Goal: Navigation & Orientation: Find specific page/section

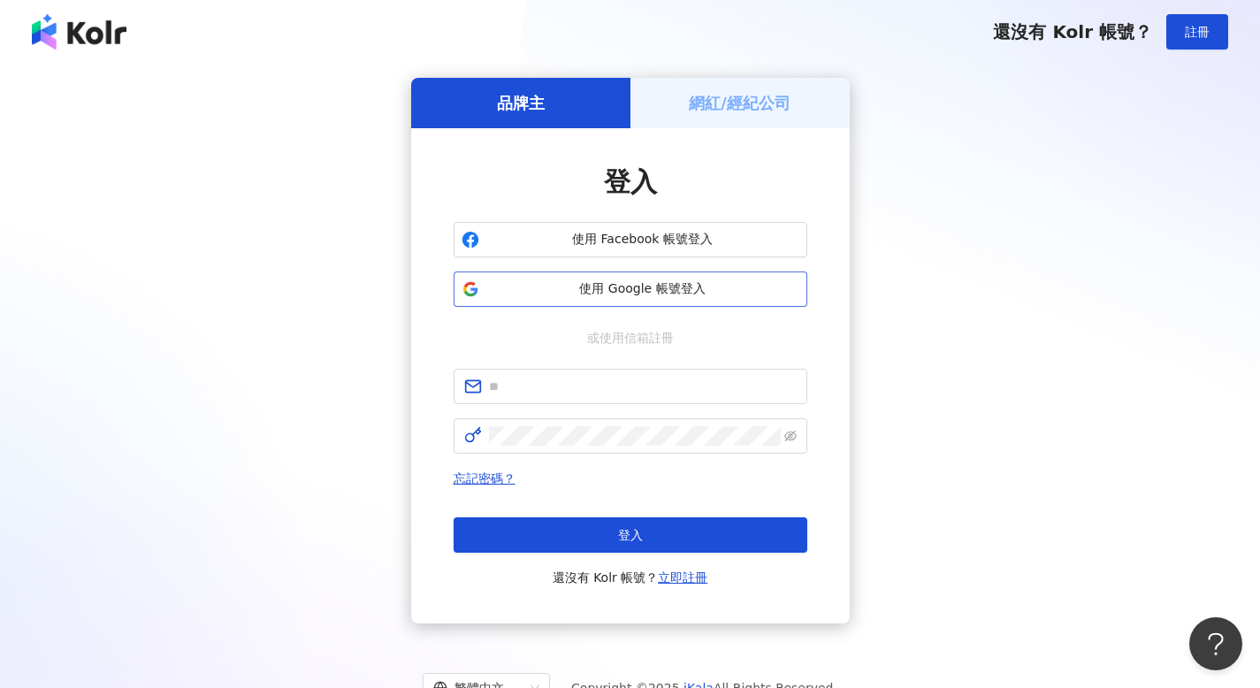
click at [601, 284] on span "使用 Google 帳號登入" at bounding box center [642, 289] width 313 height 18
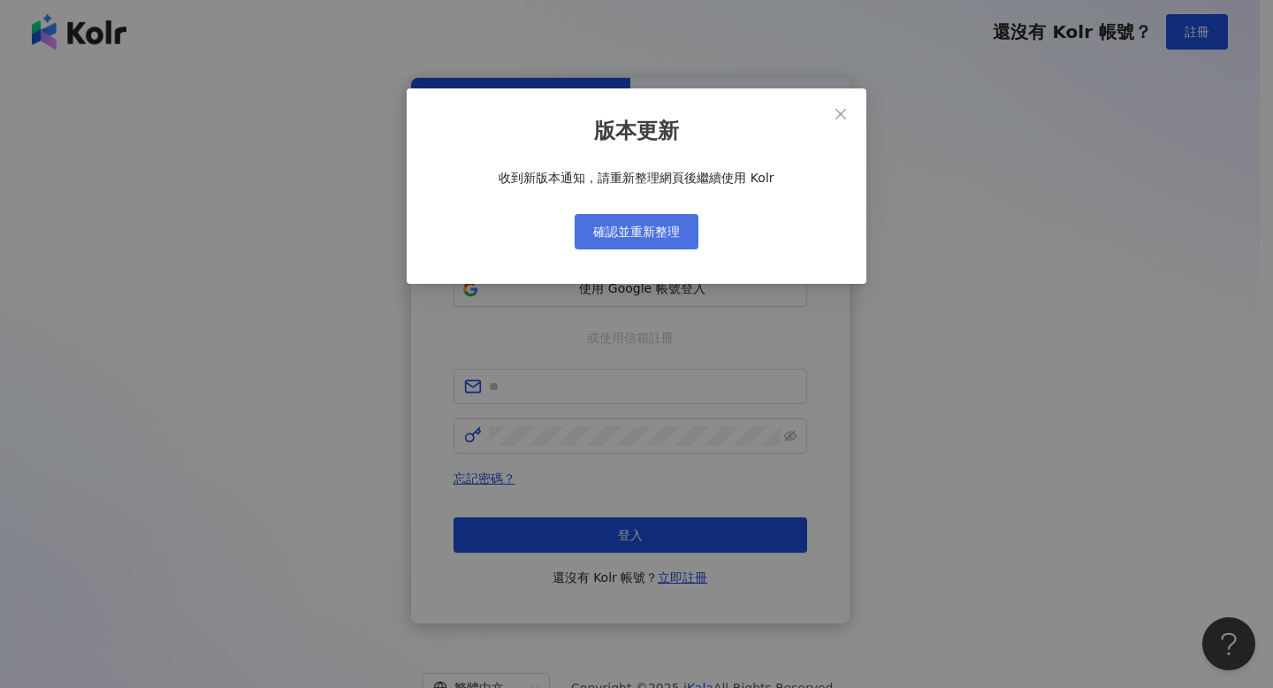
click at [636, 235] on span "確認並重新整理" at bounding box center [636, 232] width 87 height 14
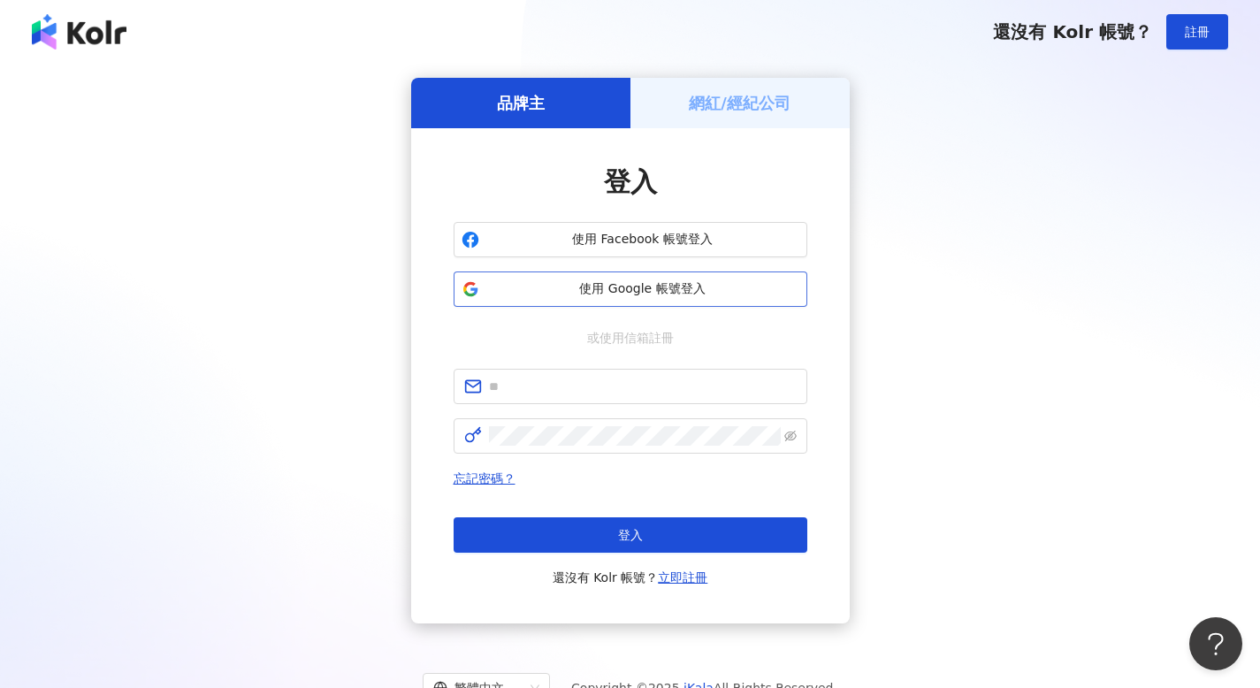
click at [618, 286] on span "使用 Google 帳號登入" at bounding box center [642, 289] width 313 height 18
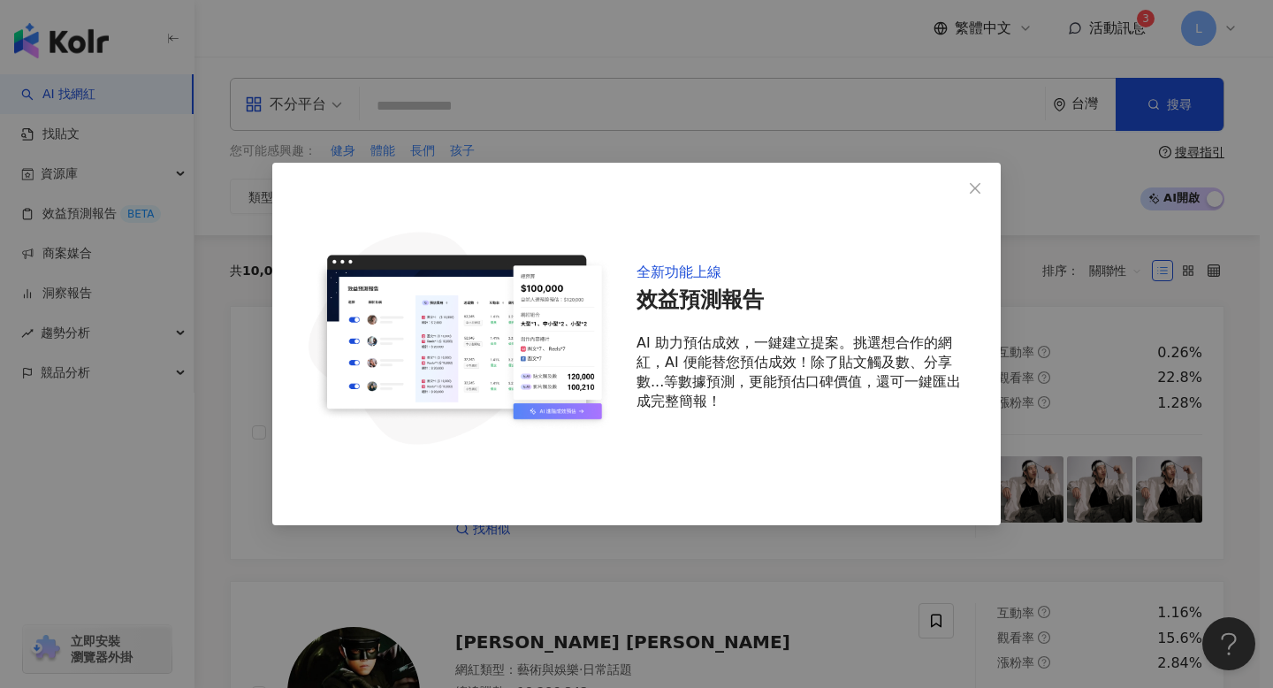
click at [1190, 307] on div "全新功能上線 效益預測報告 AI 助力預估成效，一鍵建立提案。挑選想合作的網紅，AI 便能替您預估成效！除了貼文觸及數、分享數...等數據預測，更能預估口碑價…" at bounding box center [636, 344] width 1273 height 688
click at [975, 181] on icon "close" at bounding box center [975, 188] width 14 height 14
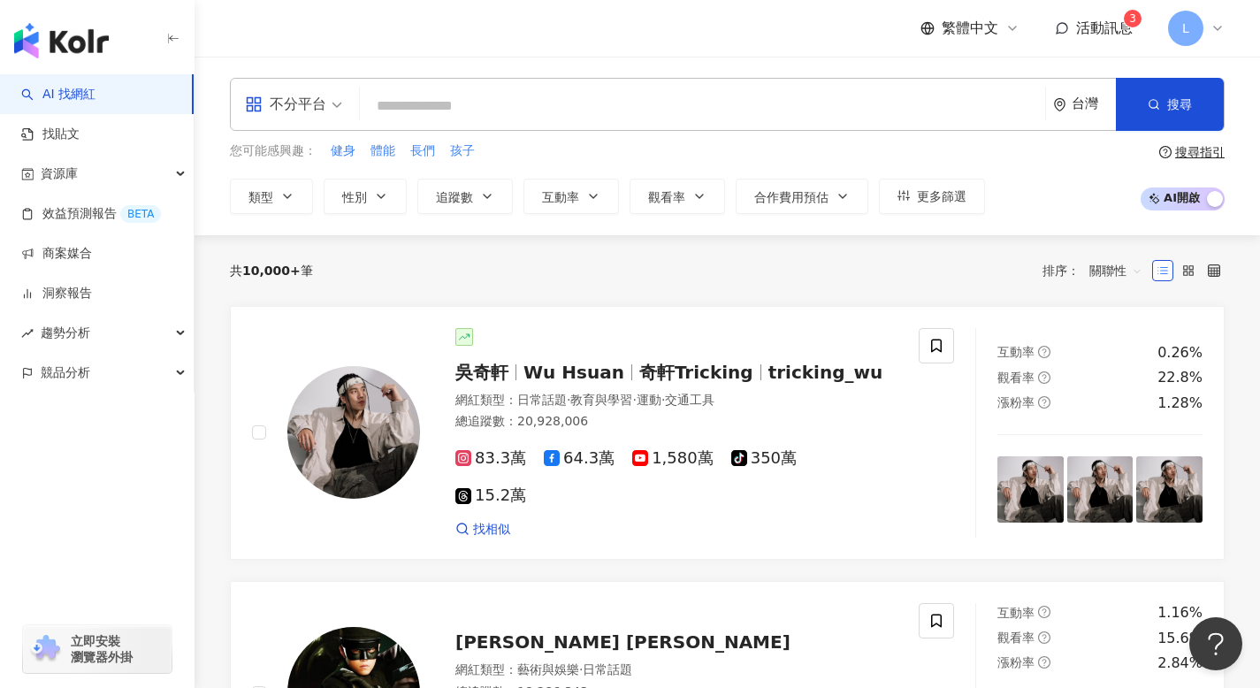
click at [796, 266] on div "共 10,000+ 筆 排序： 關聯性" at bounding box center [727, 270] width 994 height 28
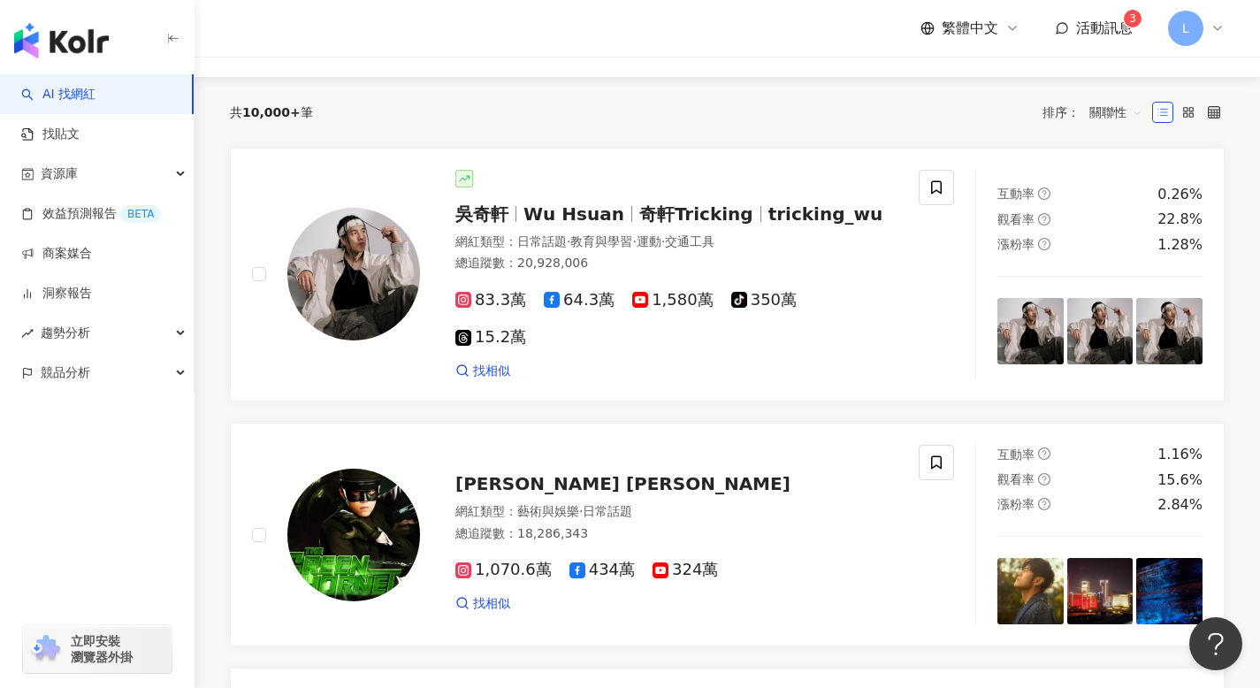
scroll to position [159, 0]
click at [1122, 21] on span "活動訊息" at bounding box center [1104, 27] width 57 height 17
click at [826, 112] on div "共 10,000+ 筆 排序： 關聯性" at bounding box center [727, 111] width 994 height 28
